Goal: Task Accomplishment & Management: Use online tool/utility

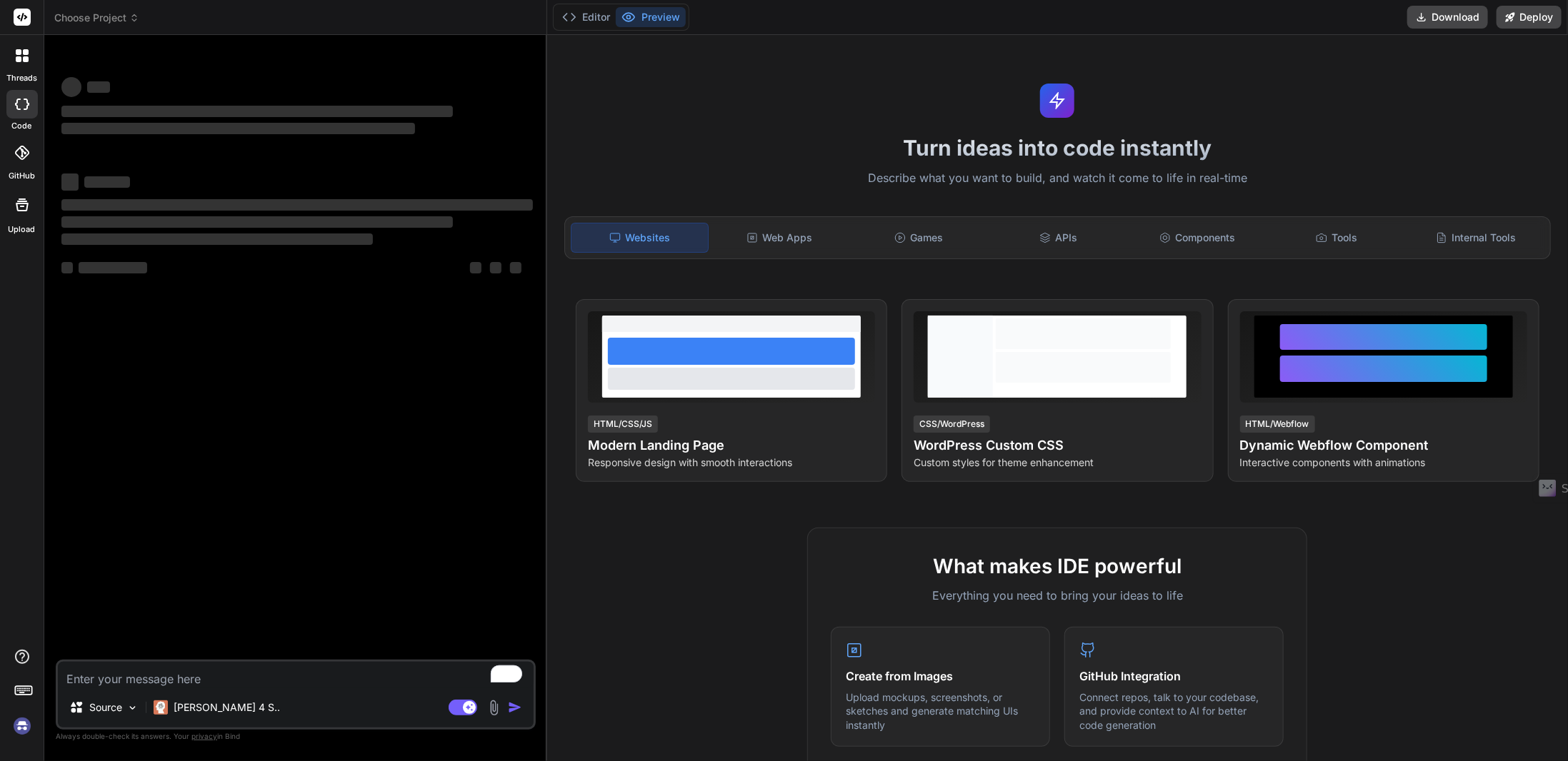
type textarea "x"
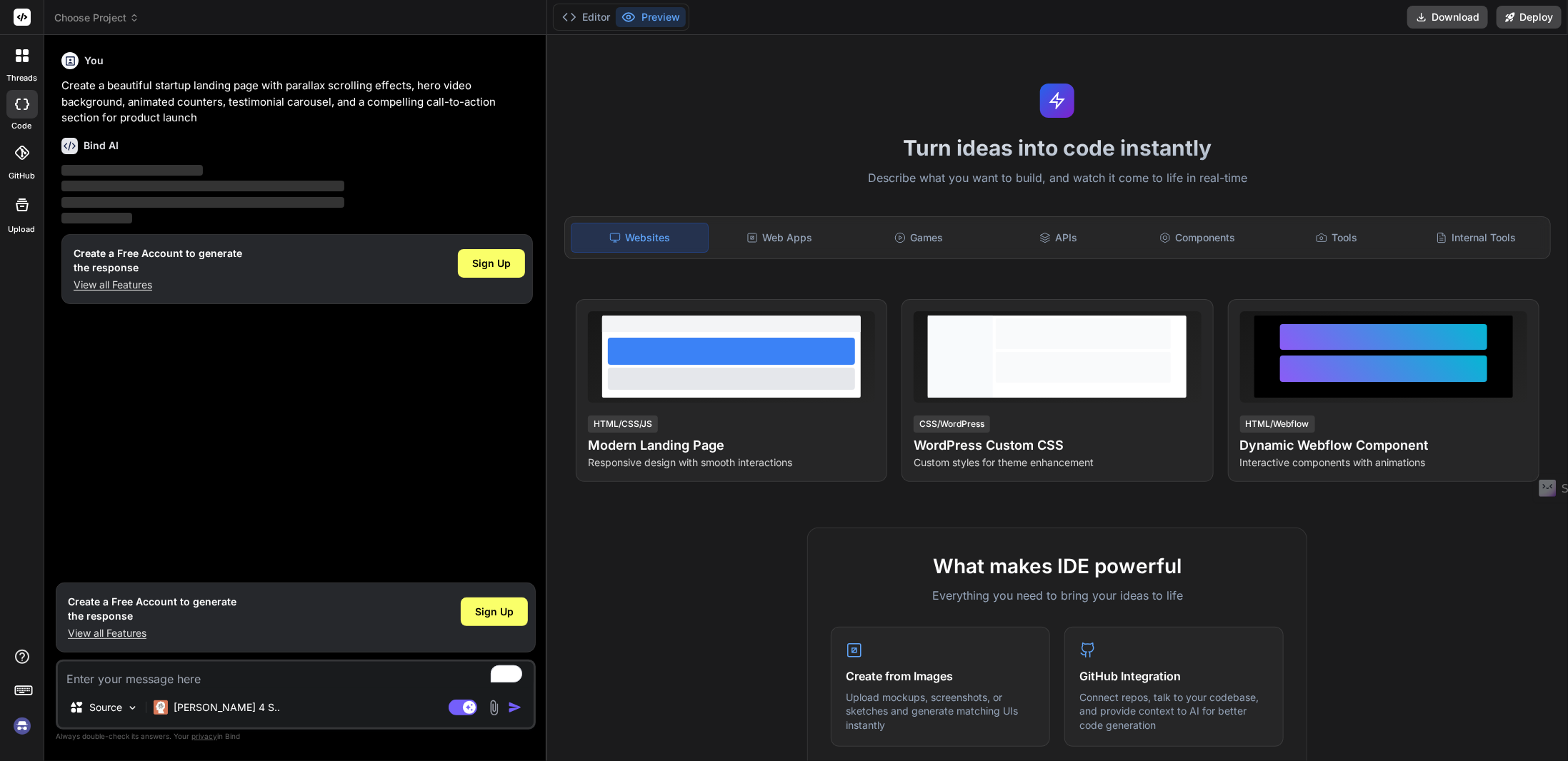
click at [113, 20] on span "Choose Project" at bounding box center [96, 18] width 85 height 15
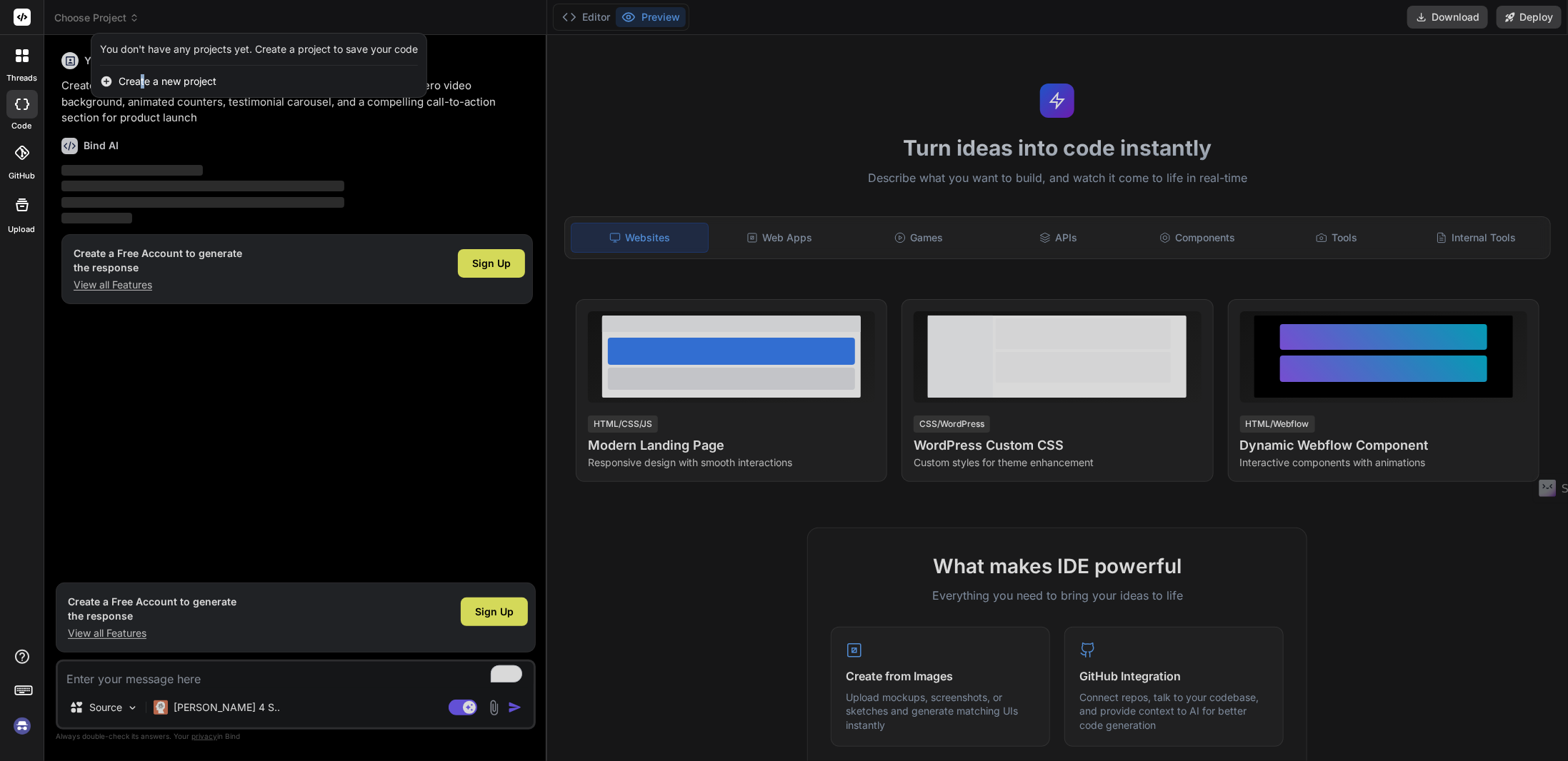
click at [143, 83] on span "Create a new project" at bounding box center [168, 81] width 97 height 15
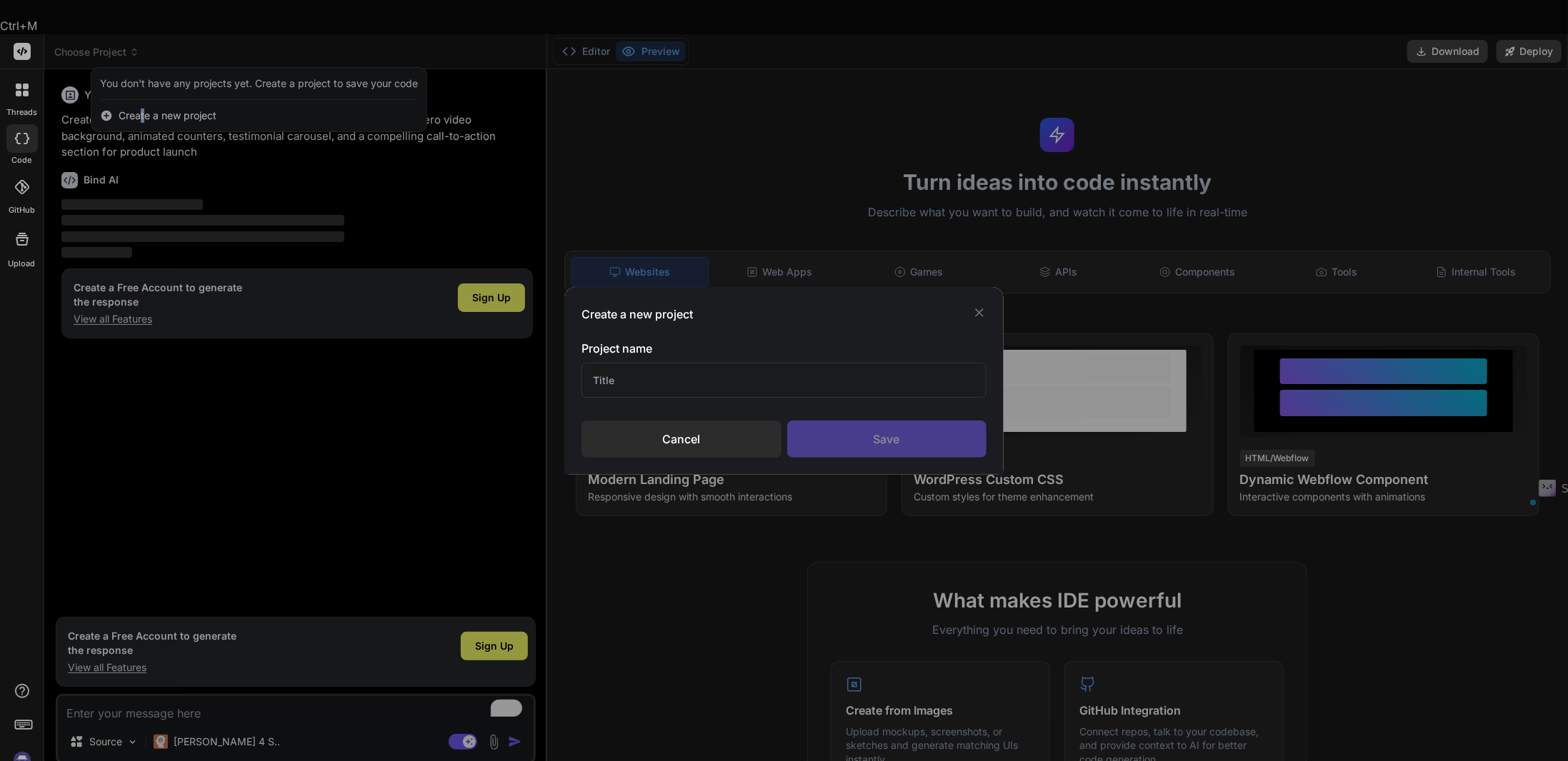
click at [984, 249] on div "Create a new project Project name Cancel Save" at bounding box center [784, 380] width 1568 height 761
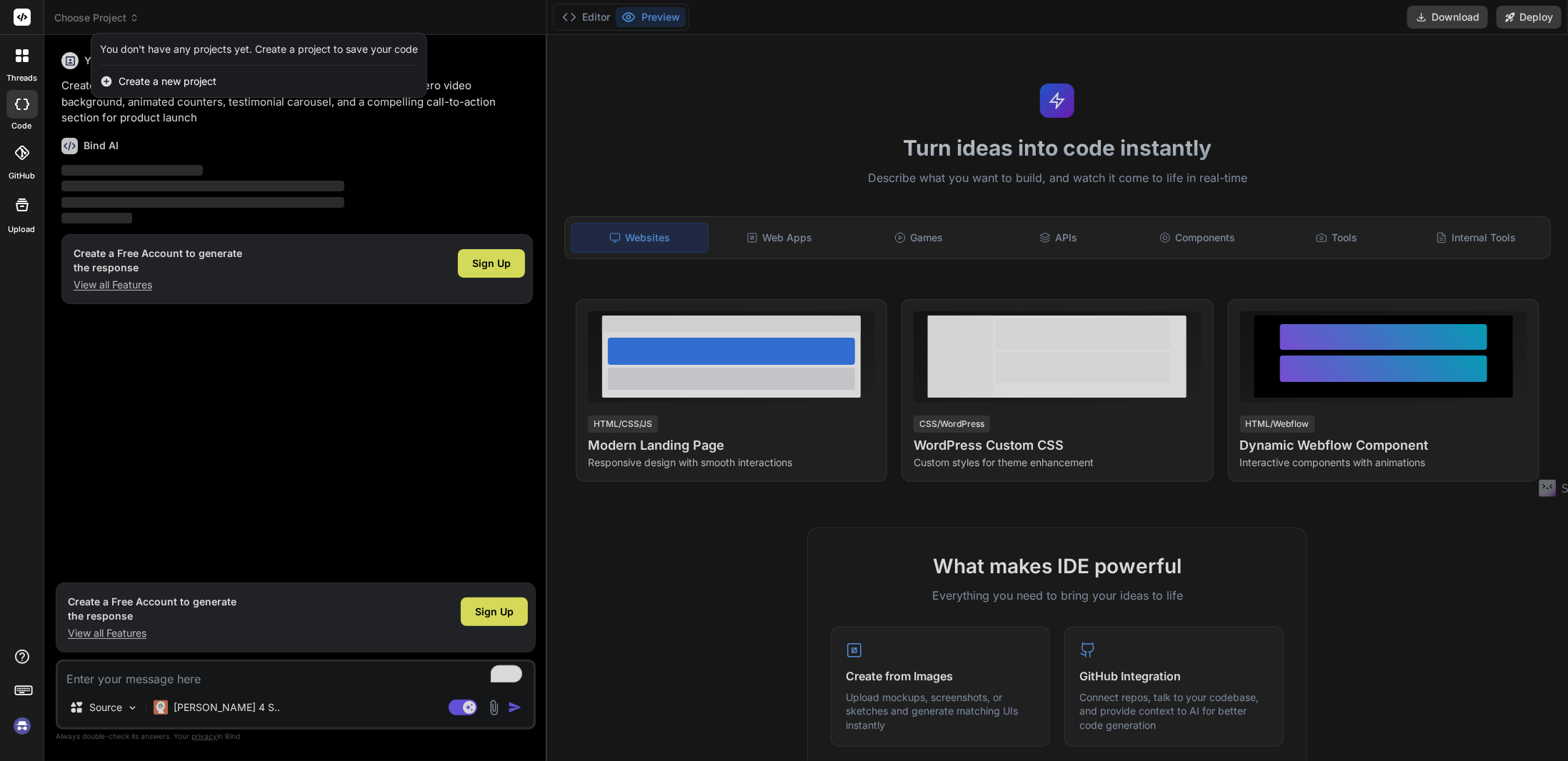
click at [977, 308] on div at bounding box center [784, 380] width 1568 height 761
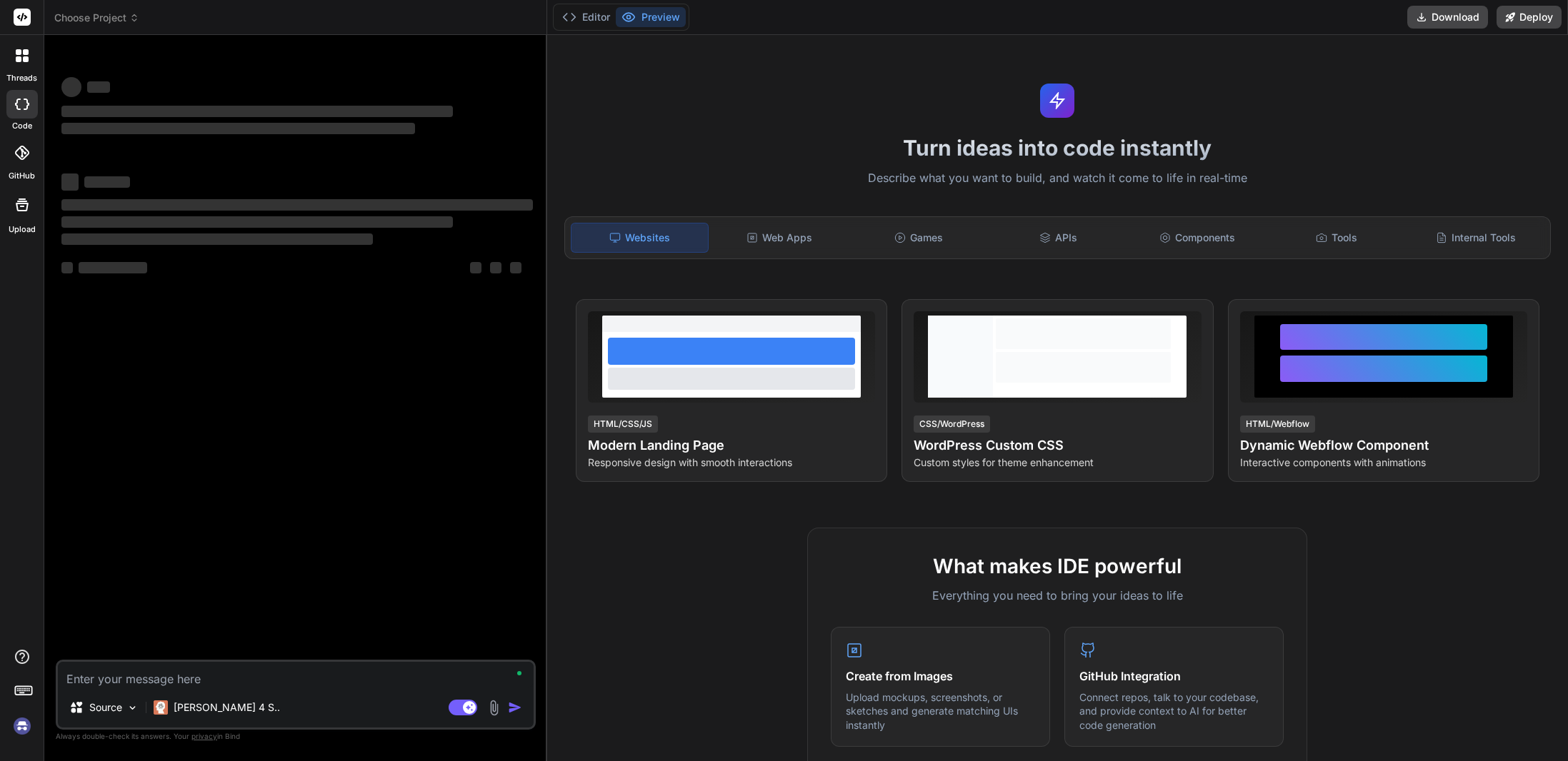
type textarea "x"
click at [237, 680] on textarea "To enrich screen reader interactions, please activate Accessibility in Grammarl…" at bounding box center [295, 674] width 476 height 25
click at [918, 228] on div "Games" at bounding box center [919, 238] width 136 height 30
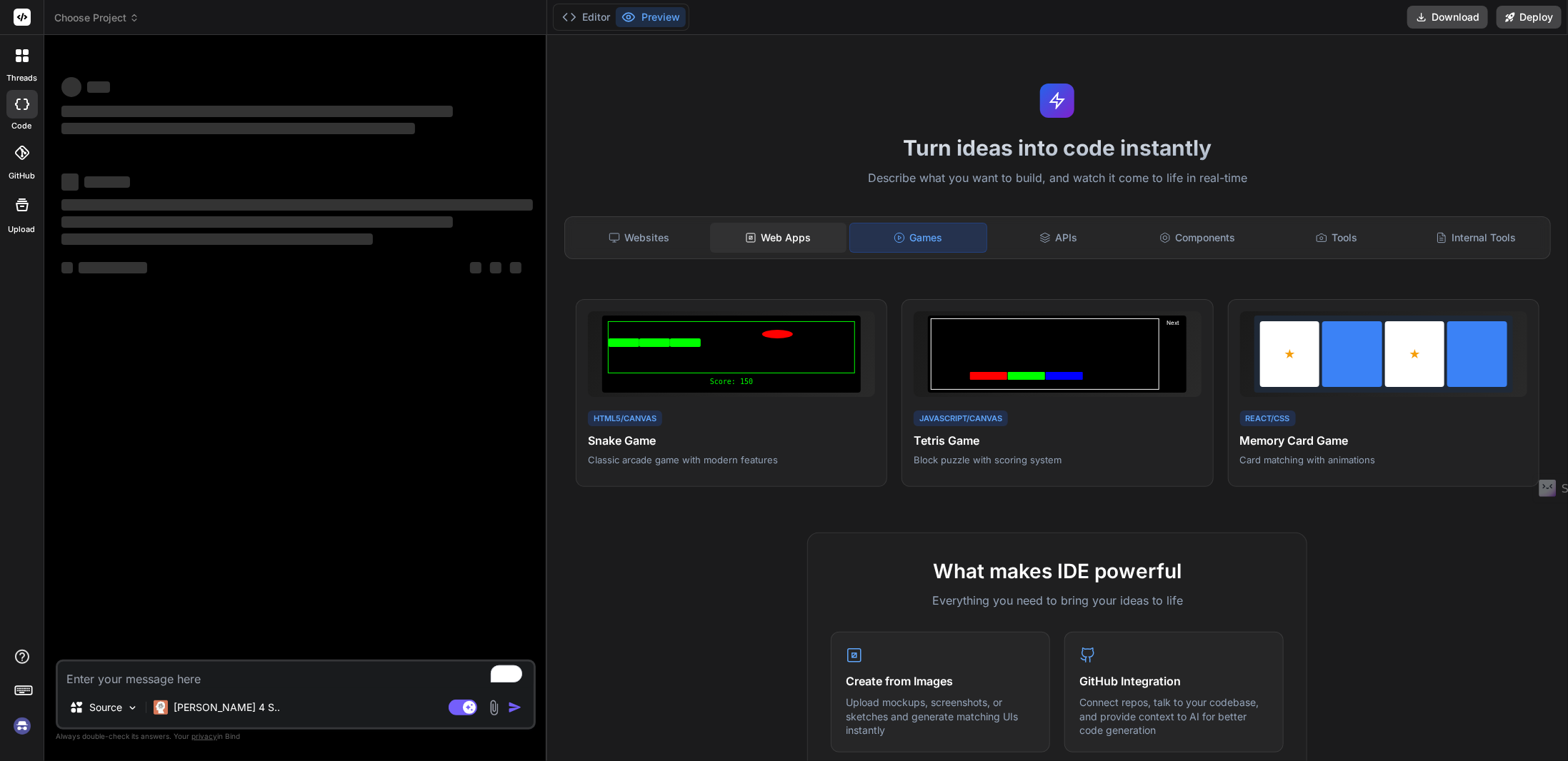
click at [816, 228] on div "Web Apps" at bounding box center [778, 238] width 136 height 30
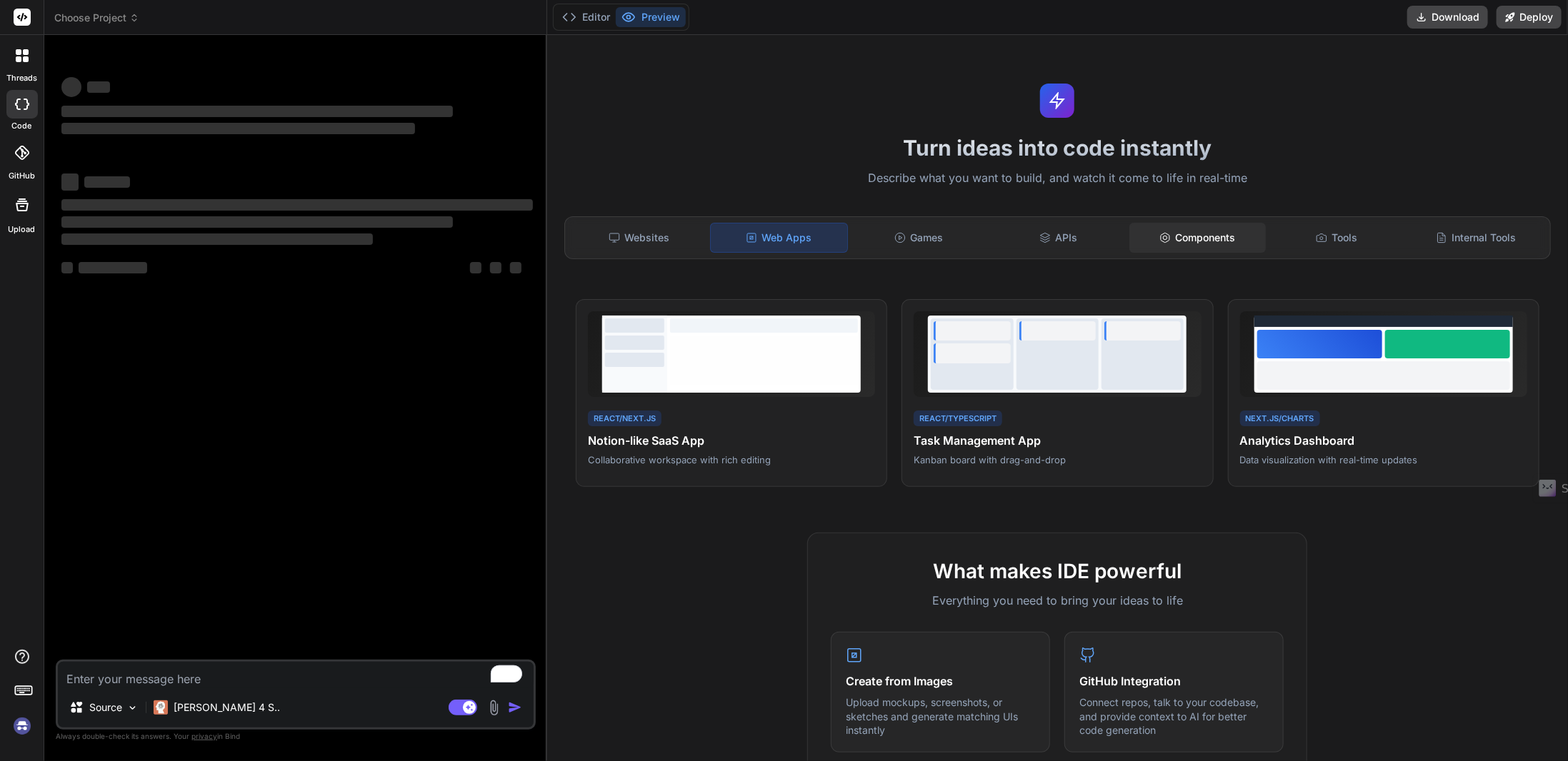
click at [1129, 231] on div "Components" at bounding box center [1198, 238] width 136 height 30
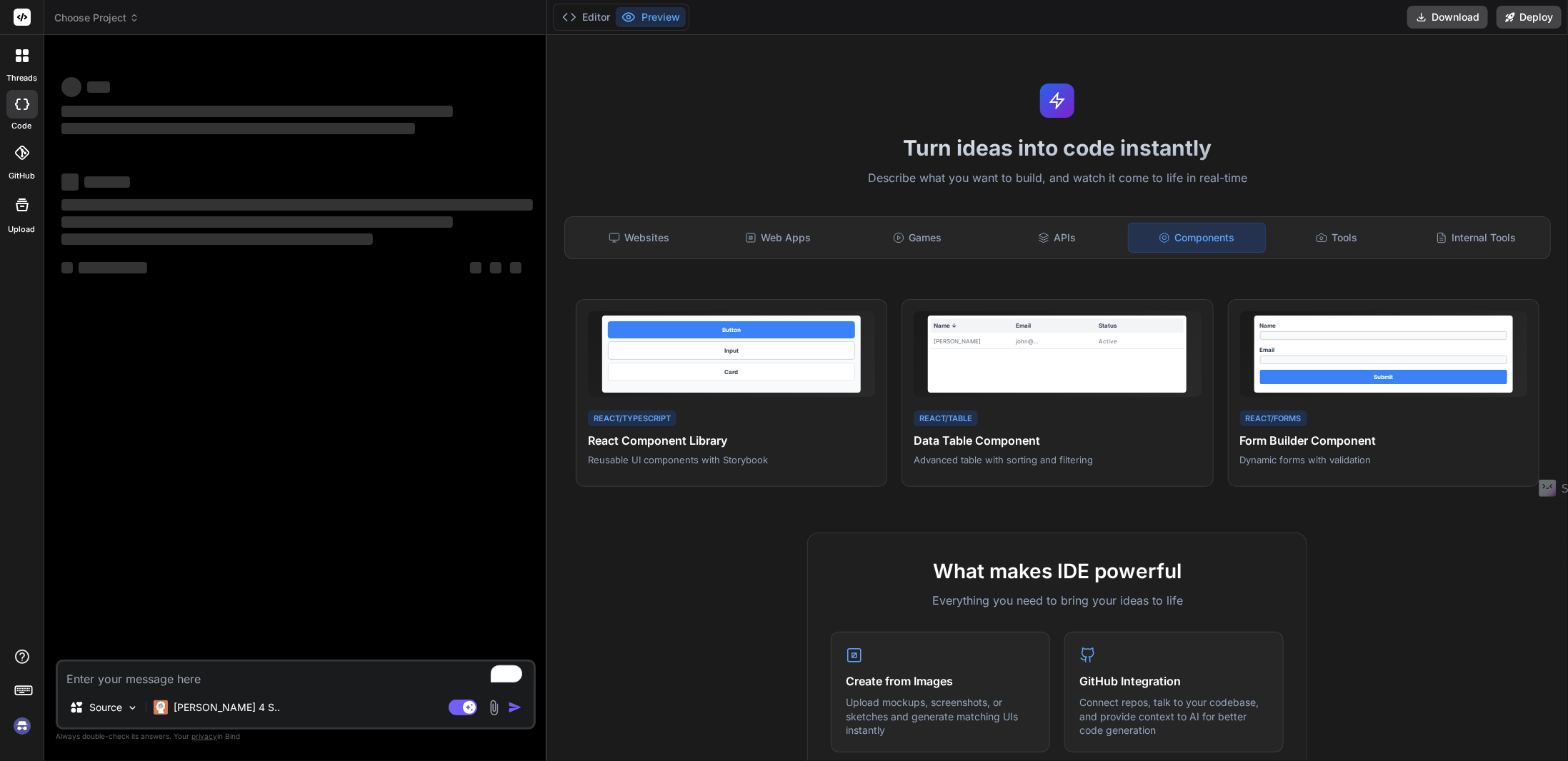
click at [1255, 233] on div "Components" at bounding box center [1196, 238] width 137 height 30
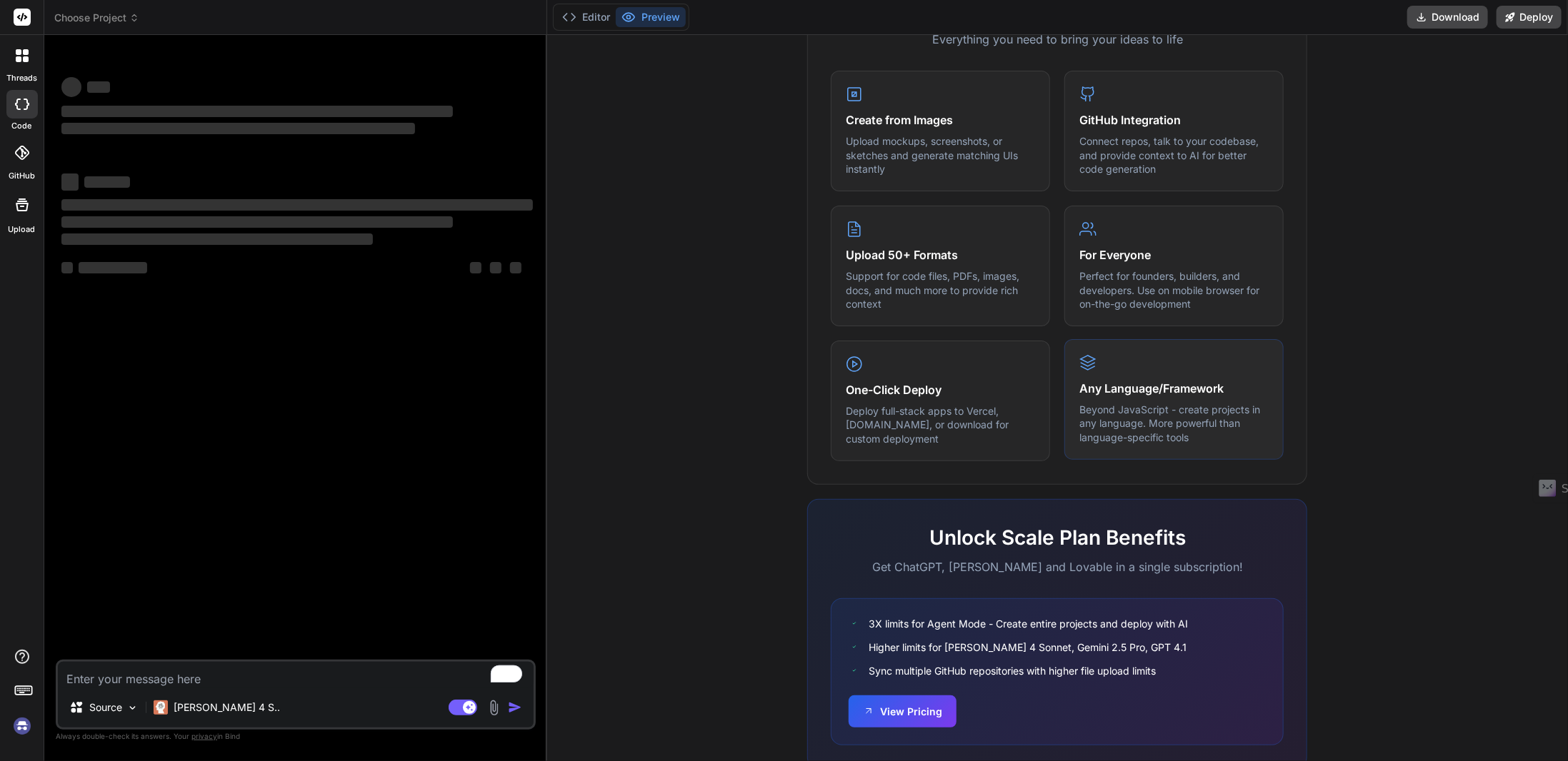
scroll to position [600, 0]
